Goal: Complete application form

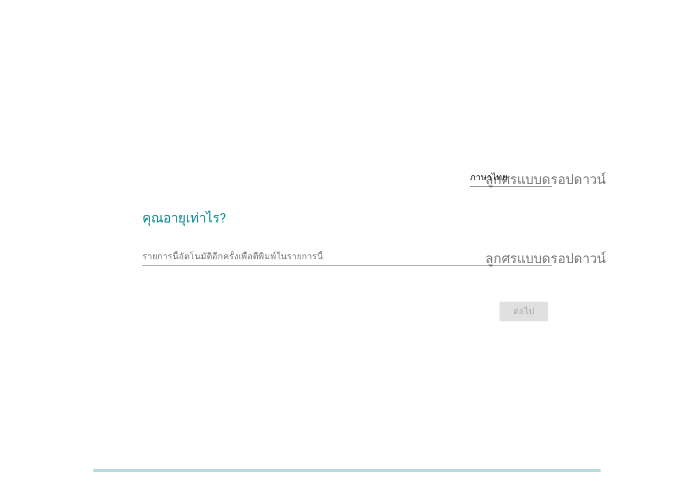
click at [0, 352] on div "ภาษาไทย ลูกศรแบบดรอปดาวน์ คุณอายุเท่าไร? รายการนี้อัตโนมัติอีกครั้งเพื่อตีพิมพ์…" at bounding box center [347, 242] width 694 height 484
click at [53, 348] on div "ภาษาไทย ลูกศรแบบดรอปดาวน์ คุณอายุเท่าไร? รายการนี้อัตโนมัติอีกครั้งเพื่อตีพิมพ์…" at bounding box center [347, 242] width 694 height 484
click at [226, 219] on h2 "คุณอายุเท่าไร?" at bounding box center [347, 212] width 410 height 31
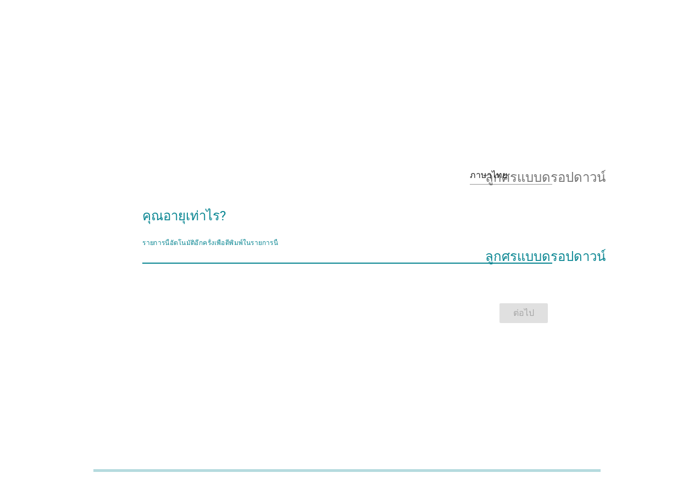
click at [178, 249] on input "รายการนี้อัตโนมัติอีกครั้งเพื่อตีพิมพ์ในรายการนี้" at bounding box center [339, 255] width 395 height 18
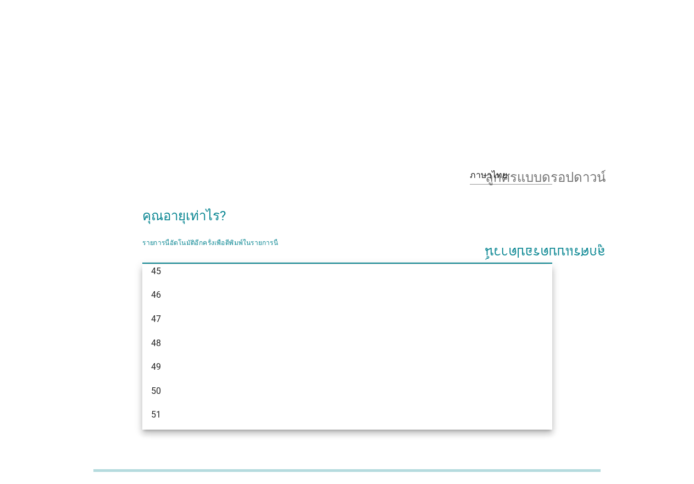
scroll to position [749, 0]
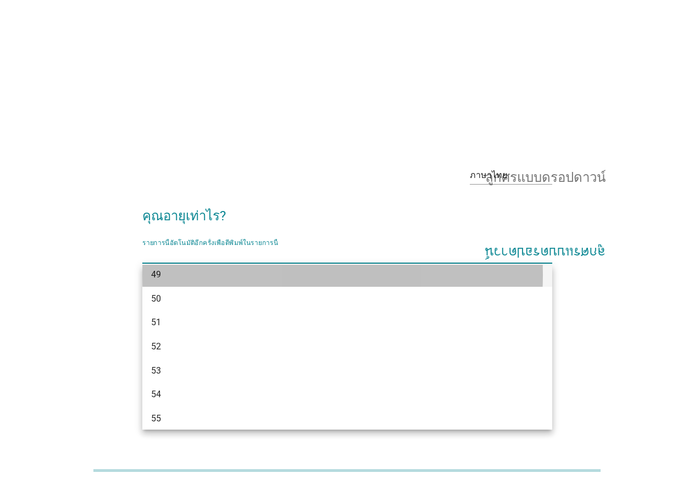
click at [171, 269] on div "49" at bounding box center [331, 274] width 360 height 13
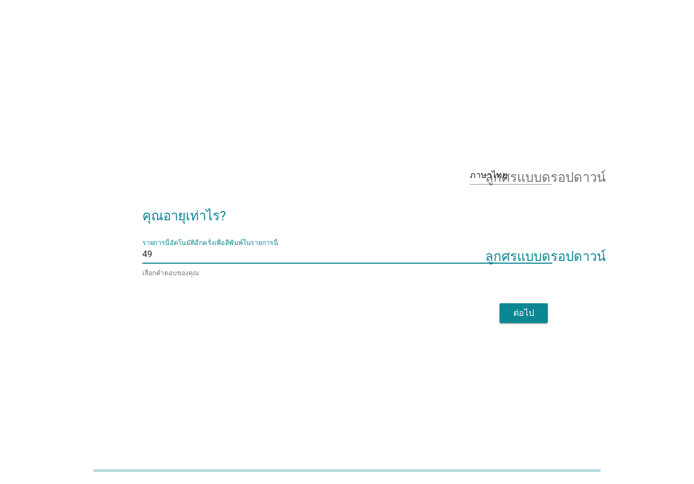
click at [522, 309] on font "ต่อไป" at bounding box center [523, 313] width 21 height 10
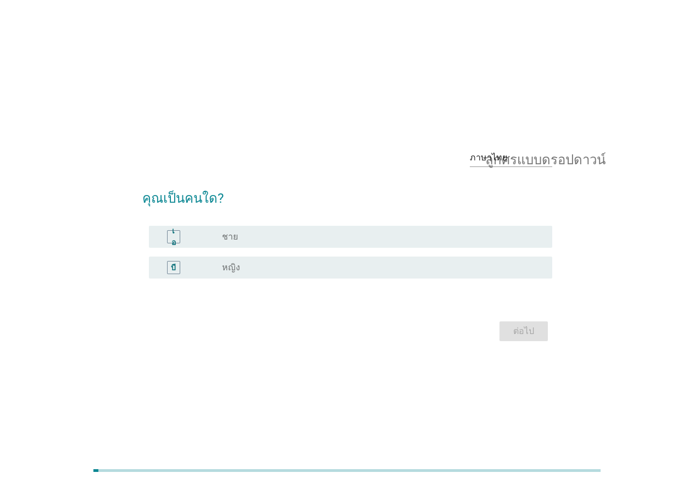
click at [250, 237] on div "ปุ่มวิทยุ[PERSON_NAME]เลือก ชาย" at bounding box center [378, 236] width 313 height 11
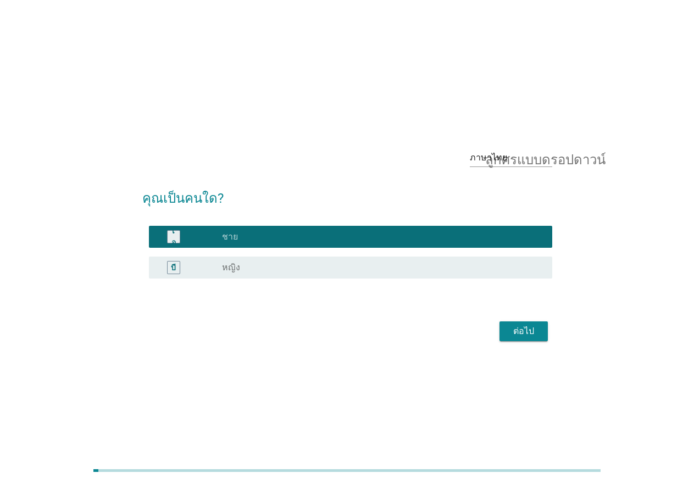
click at [527, 328] on font "ต่อไป" at bounding box center [523, 331] width 21 height 10
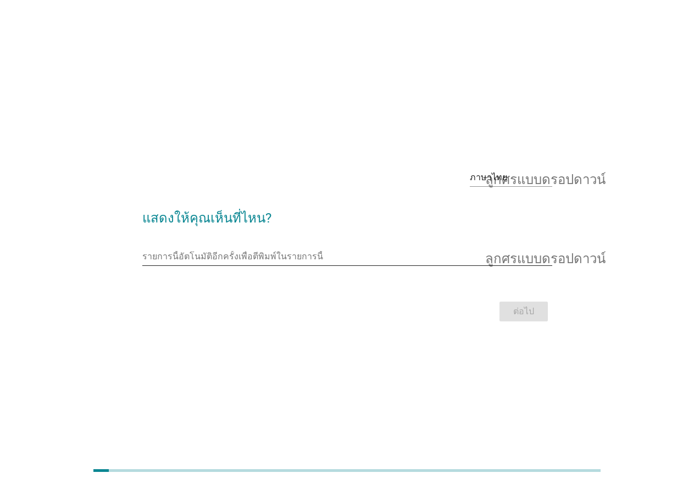
click at [252, 257] on input "รายการนี้อัตโนมัติอีกครั้งเพื่อตีพิมพ์ในรายการนี้" at bounding box center [339, 257] width 395 height 18
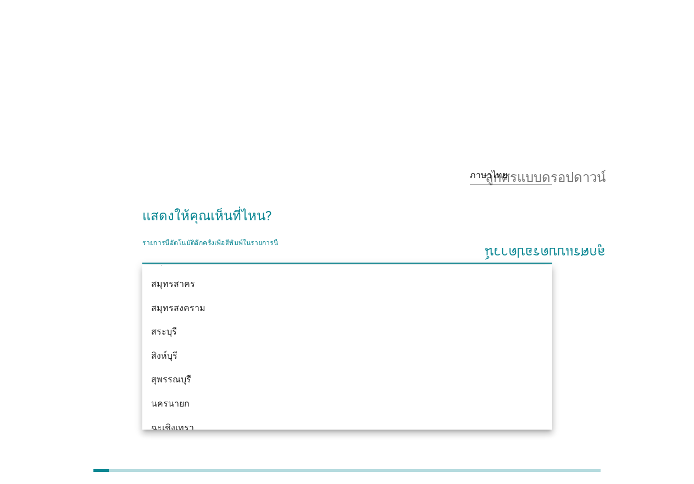
scroll to position [1264, 0]
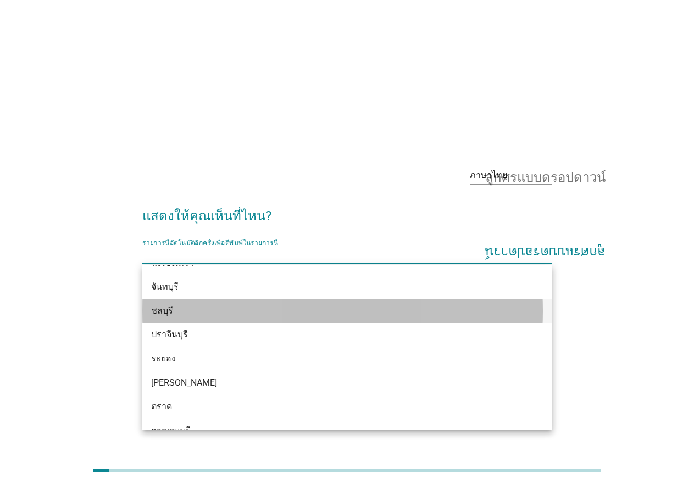
click at [171, 312] on div "ชลบุรี" at bounding box center [331, 311] width 360 height 13
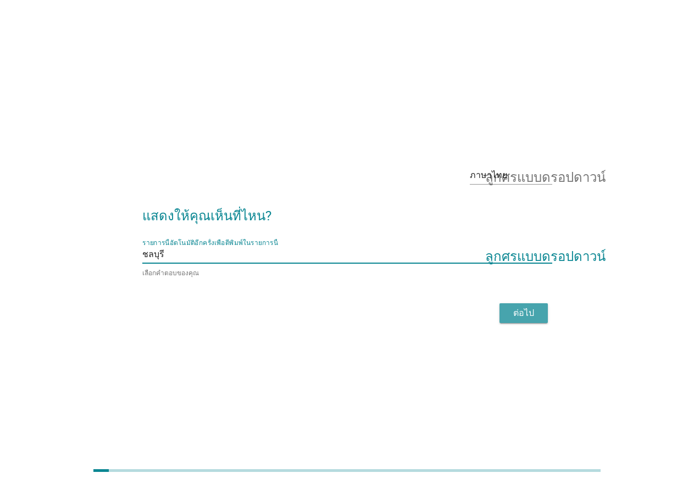
click at [540, 312] on button "ต่อไป" at bounding box center [524, 313] width 48 height 20
